Goal: Task Accomplishment & Management: Use online tool/utility

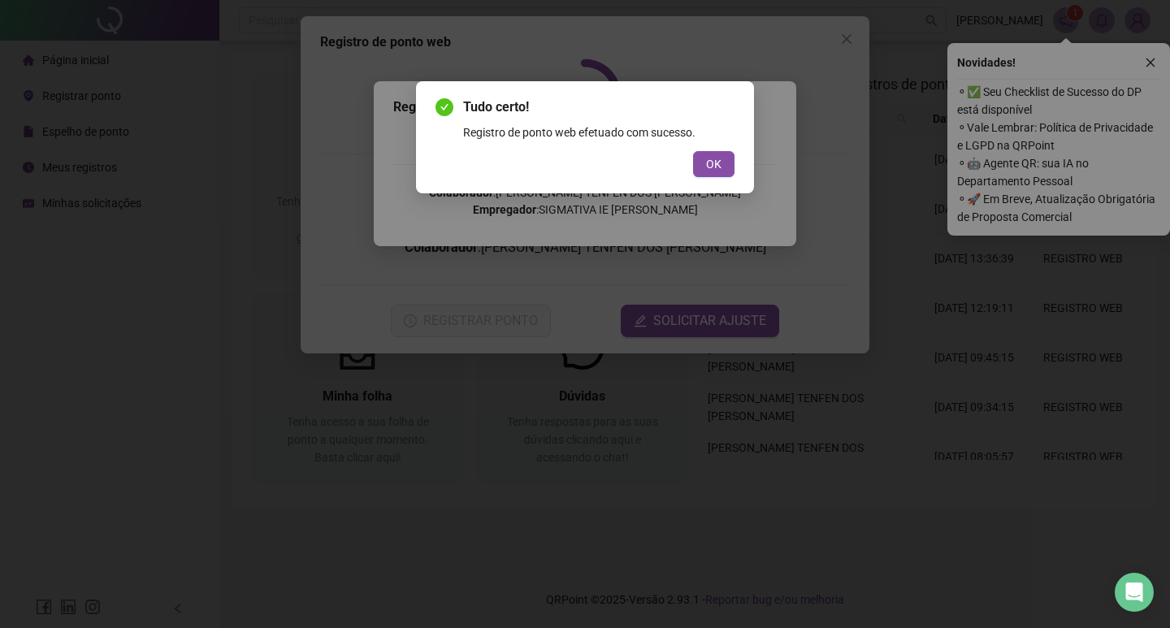
drag, startPoint x: 718, startPoint y: 170, endPoint x: 659, endPoint y: 198, distance: 65.1
click at [717, 168] on span "OK" at bounding box center [713, 164] width 15 height 18
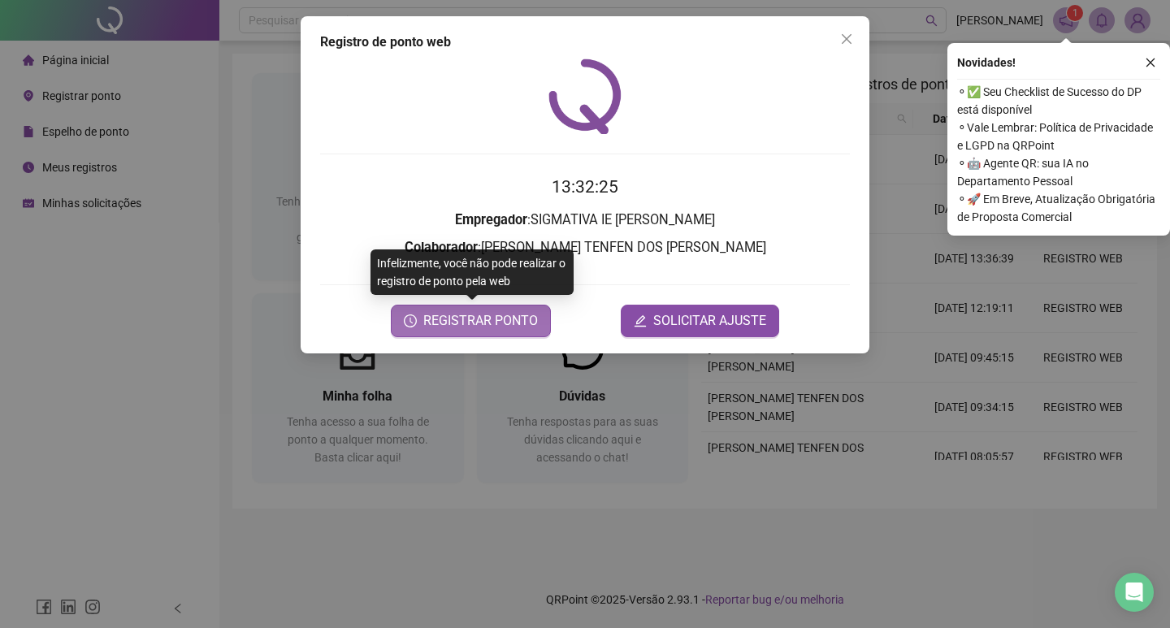
click at [503, 313] on span "REGISTRAR PONTO" at bounding box center [480, 321] width 115 height 20
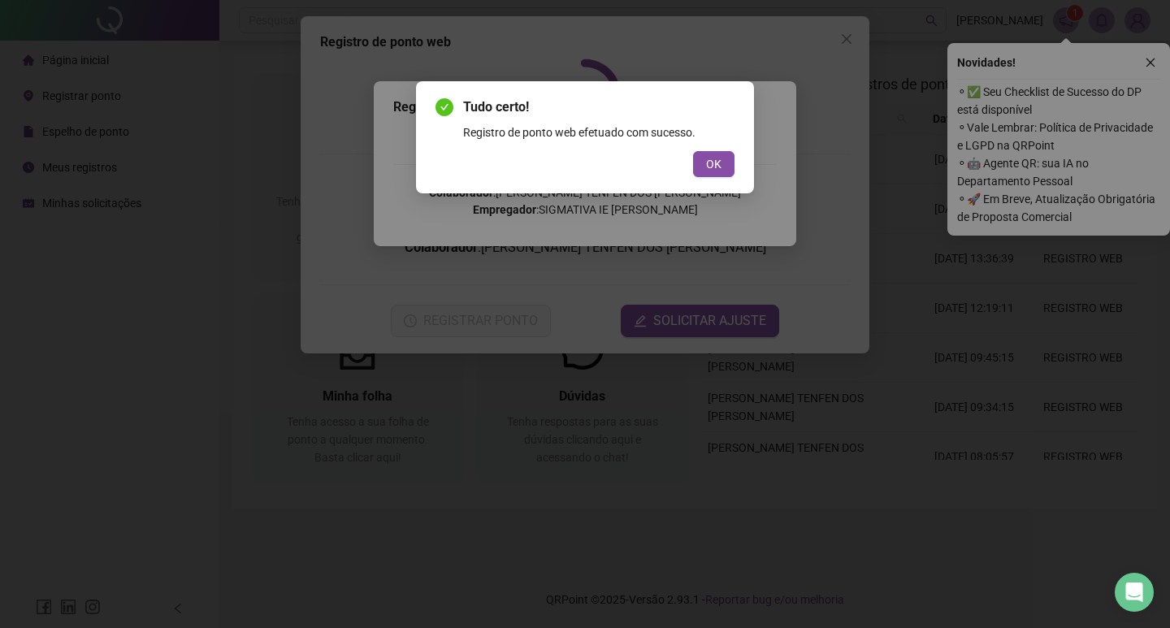
click at [725, 159] on button "OK" at bounding box center [713, 164] width 41 height 26
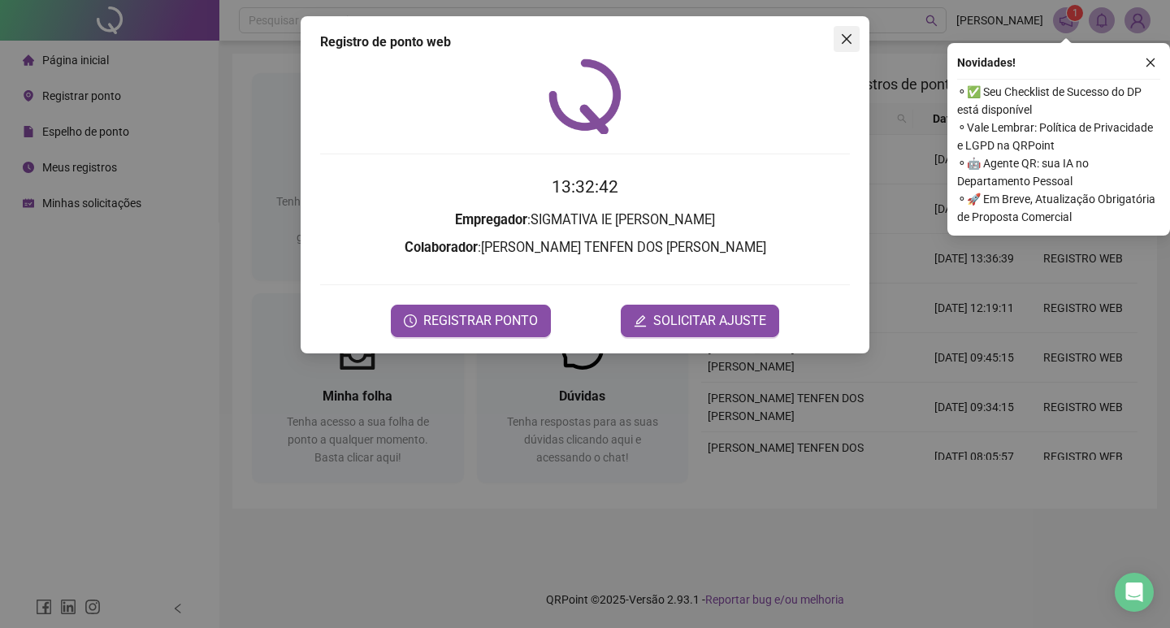
click at [842, 33] on icon "close" at bounding box center [846, 39] width 13 height 13
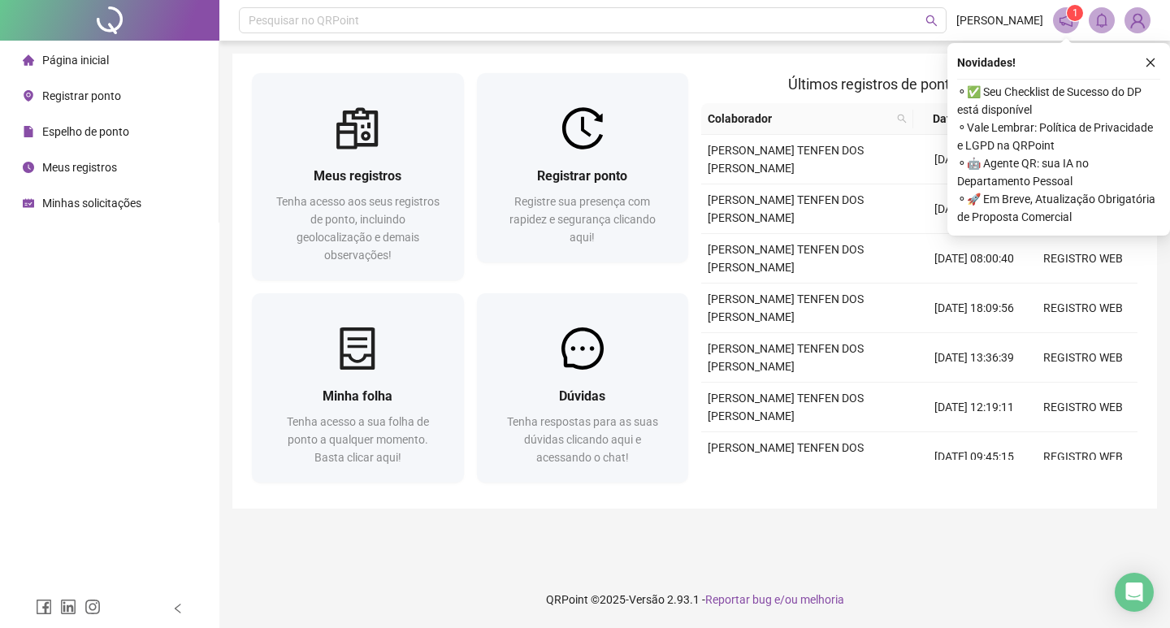
click at [1150, 67] on icon "close" at bounding box center [1150, 62] width 11 height 11
